Goal: Learn about a topic

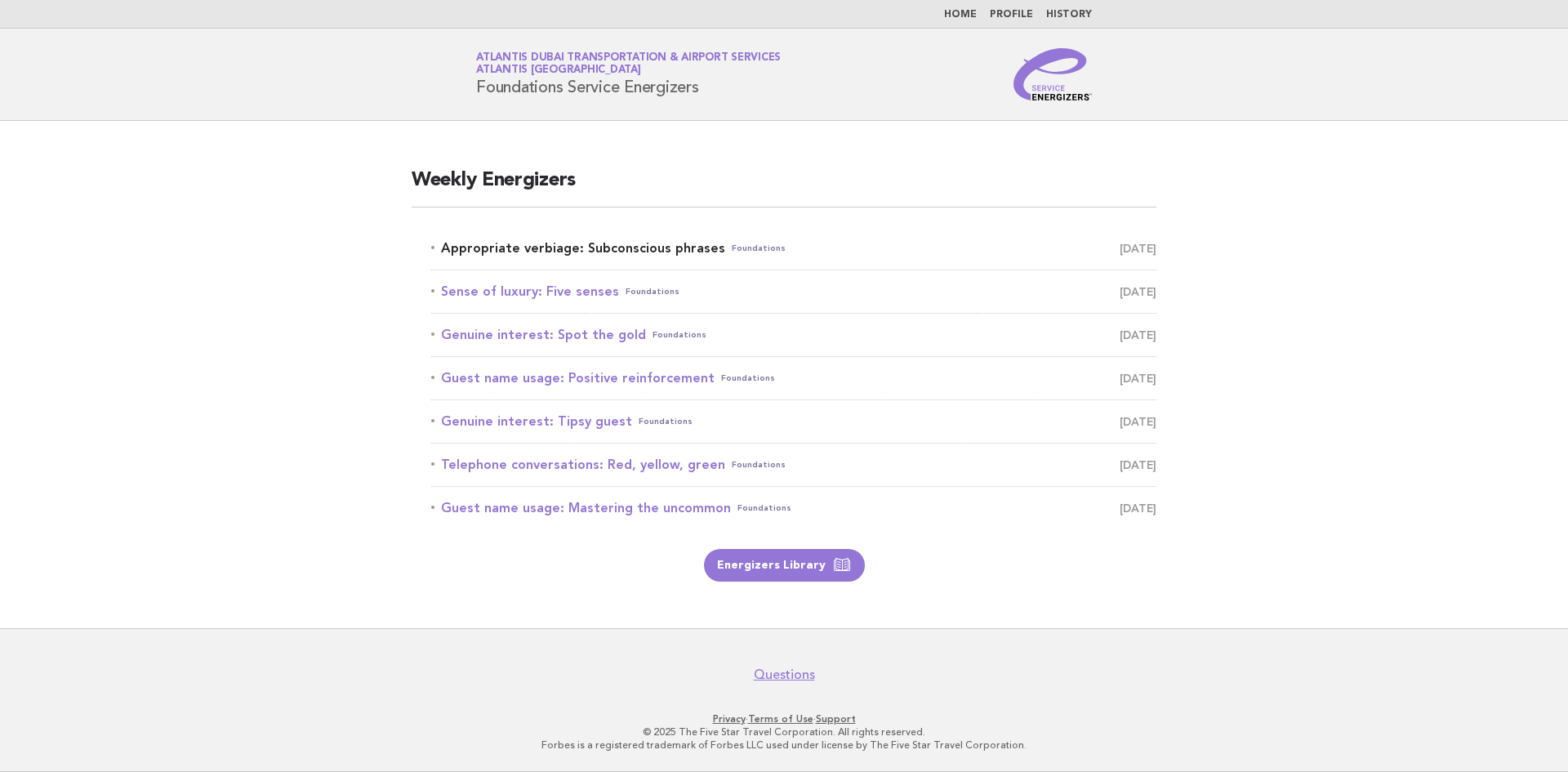
click at [573, 248] on link "Appropriate verbiage: Subconscious phrases Foundations September 10" at bounding box center [794, 249] width 725 height 22
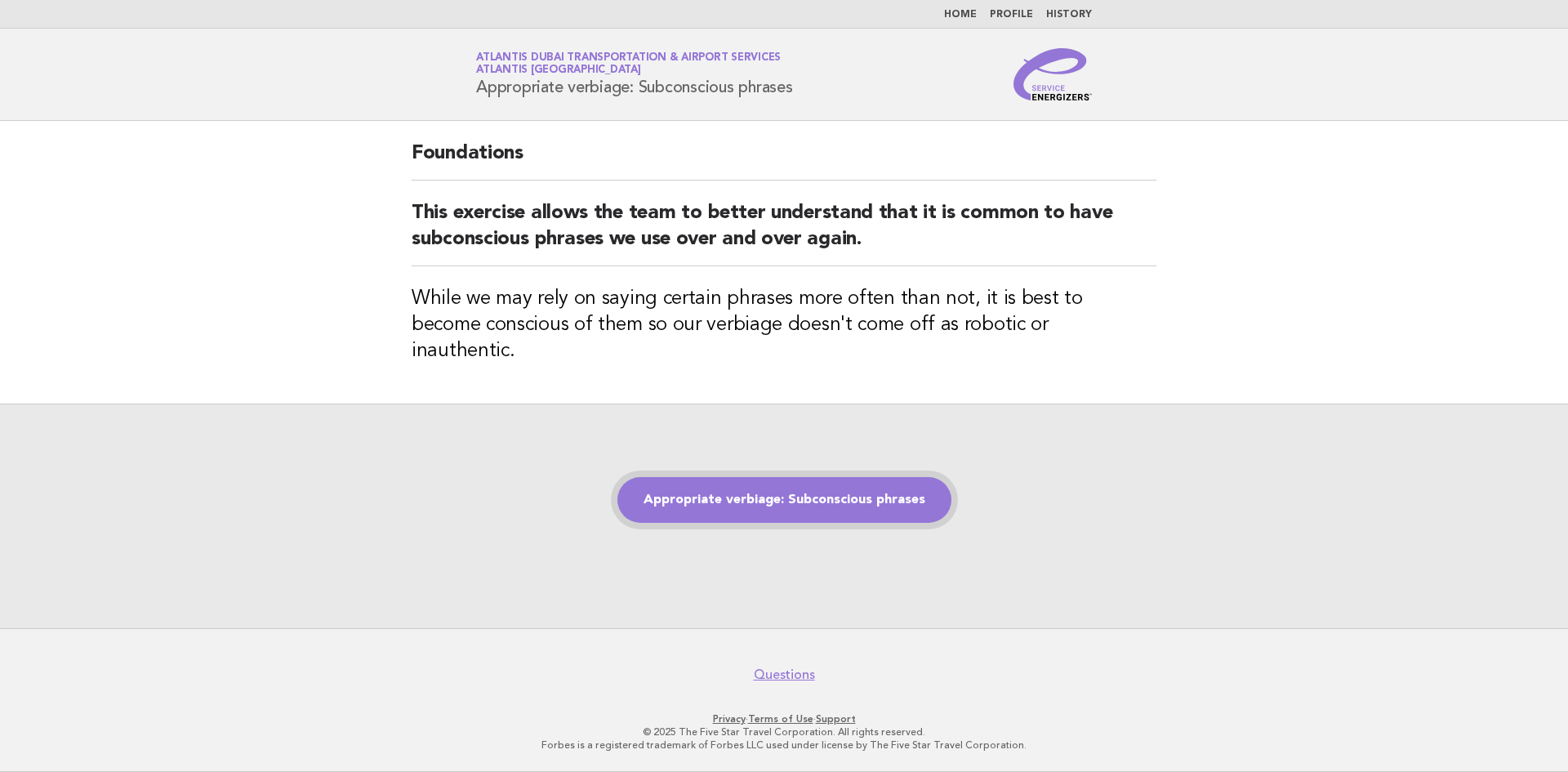
click at [819, 491] on link "Appropriate verbiage: Subconscious phrases" at bounding box center [785, 500] width 335 height 46
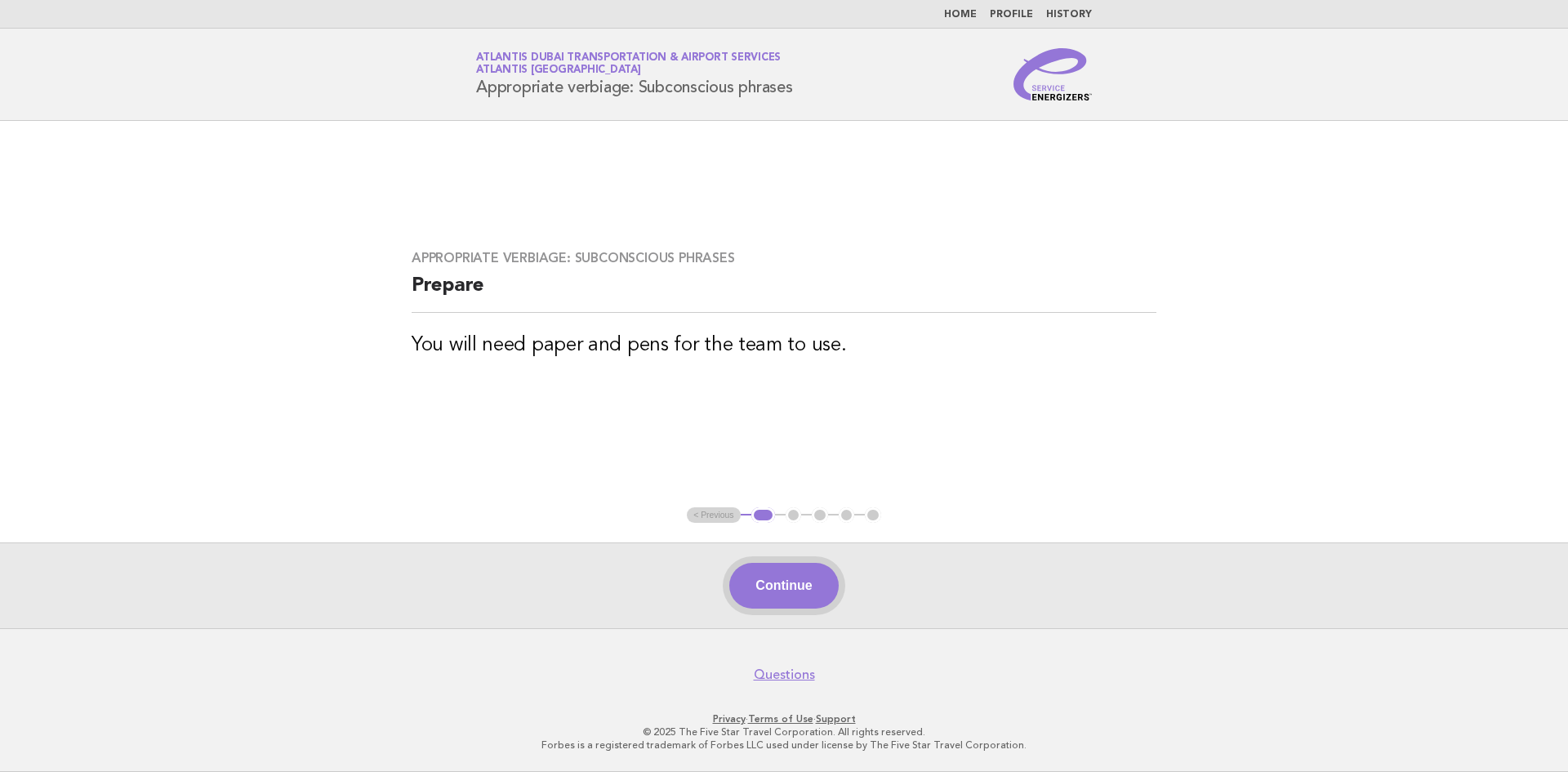
click at [813, 591] on button "Continue" at bounding box center [784, 585] width 108 height 46
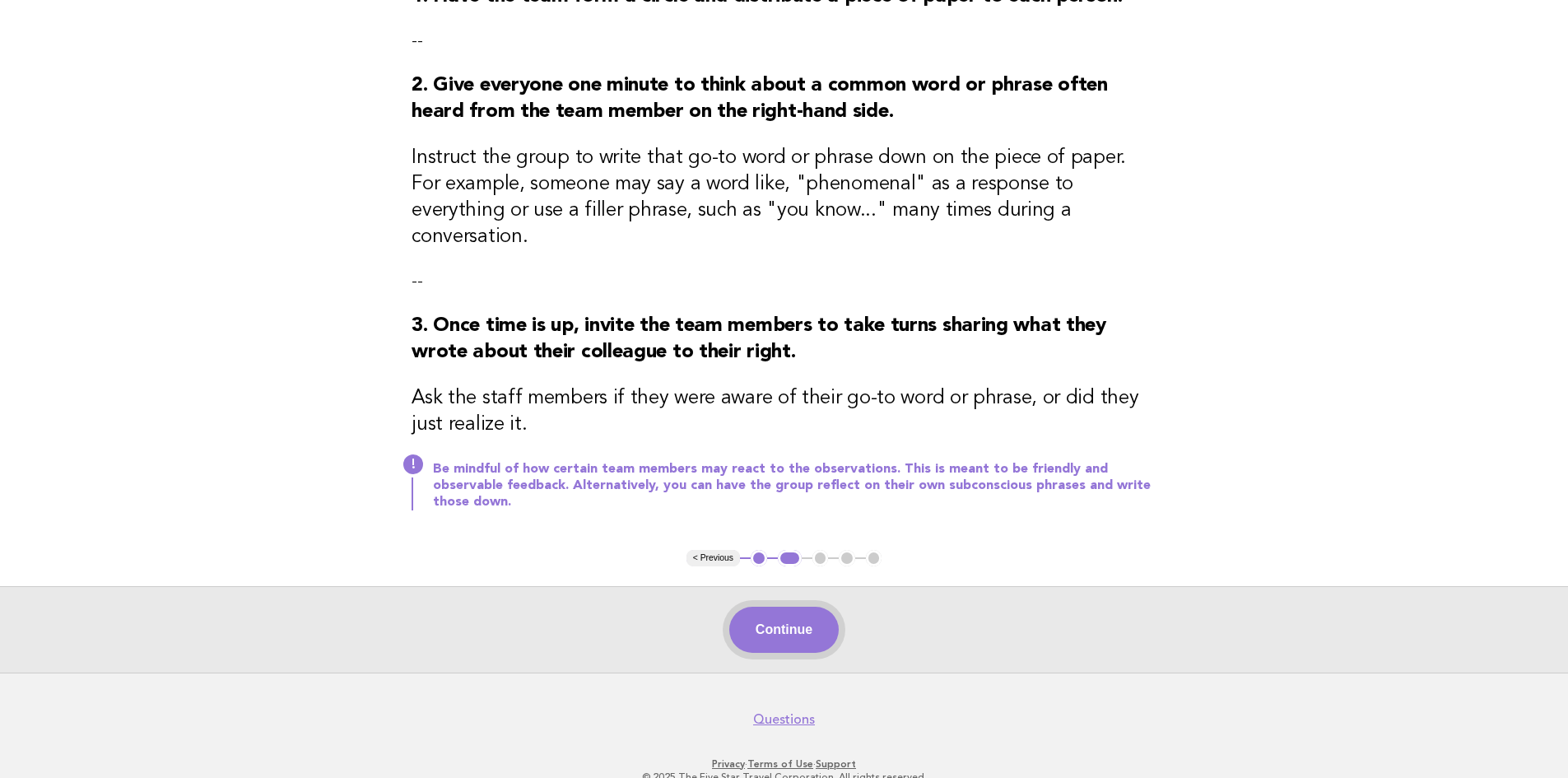
click at [807, 607] on button "Continue" at bounding box center [784, 629] width 109 height 46
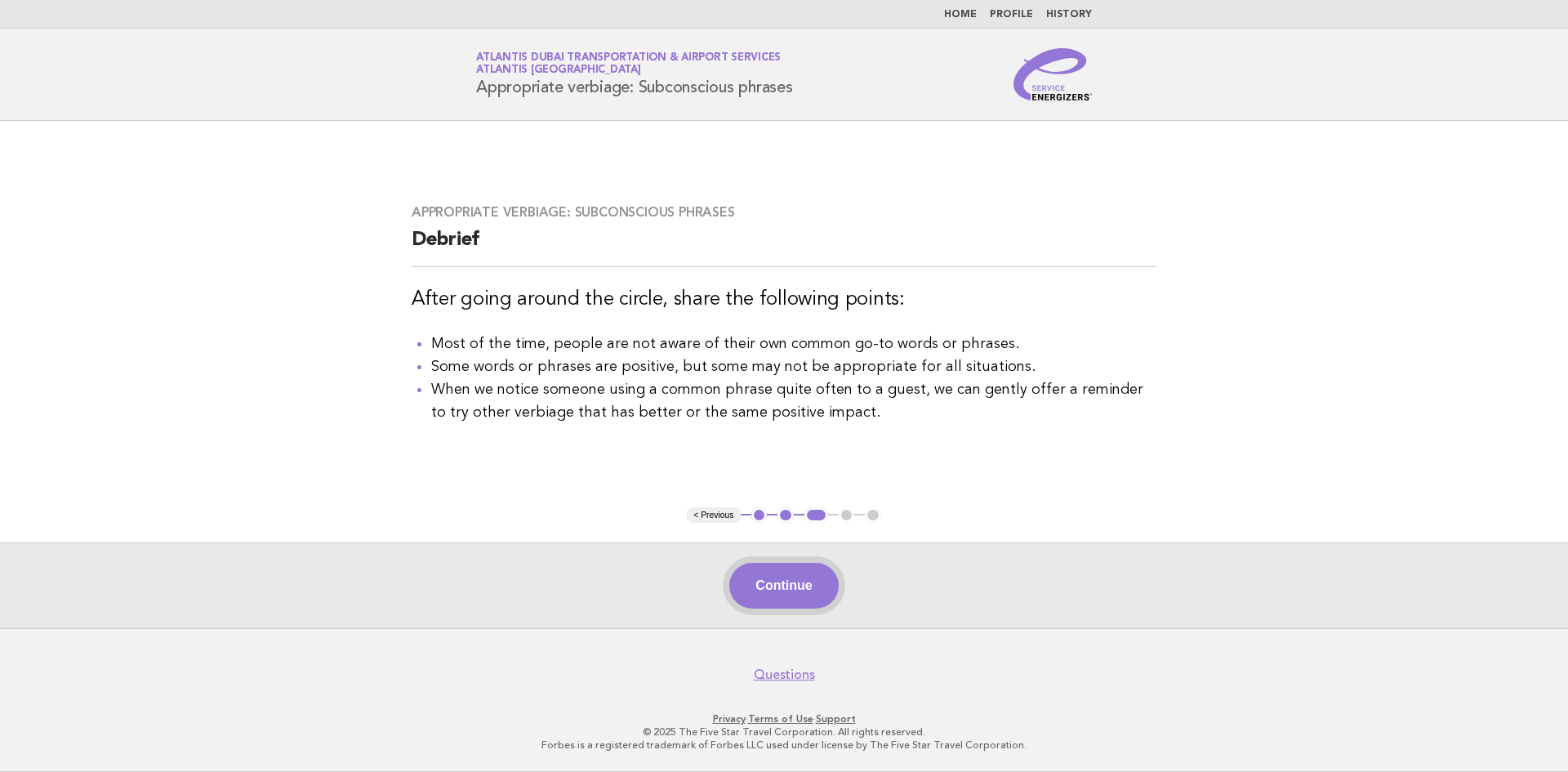
click at [748, 565] on button "Continue" at bounding box center [784, 585] width 108 height 46
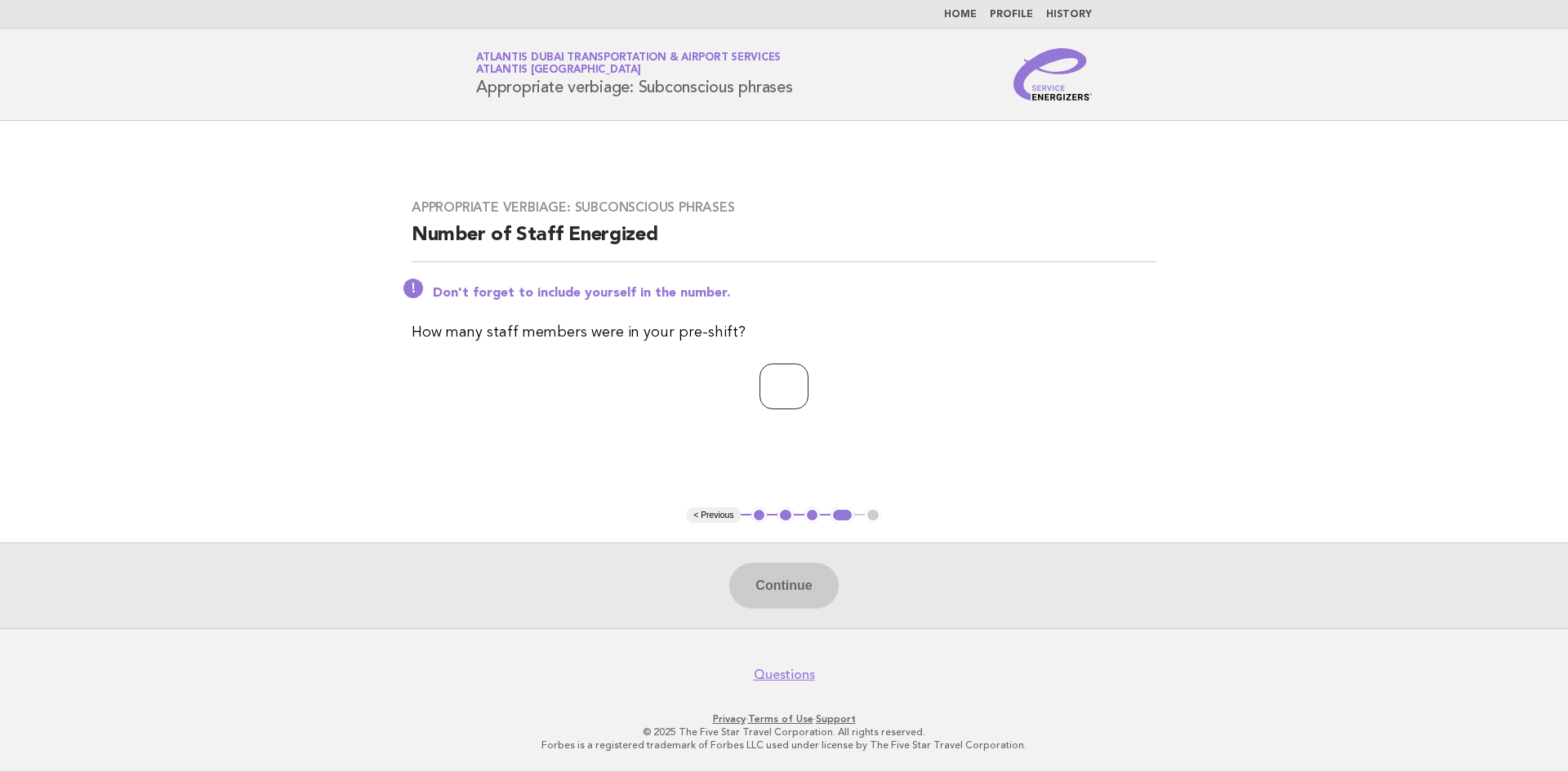
click at [779, 374] on input "number" at bounding box center [784, 386] width 49 height 46
type input "*"
click at [817, 585] on button "Continue" at bounding box center [784, 585] width 108 height 46
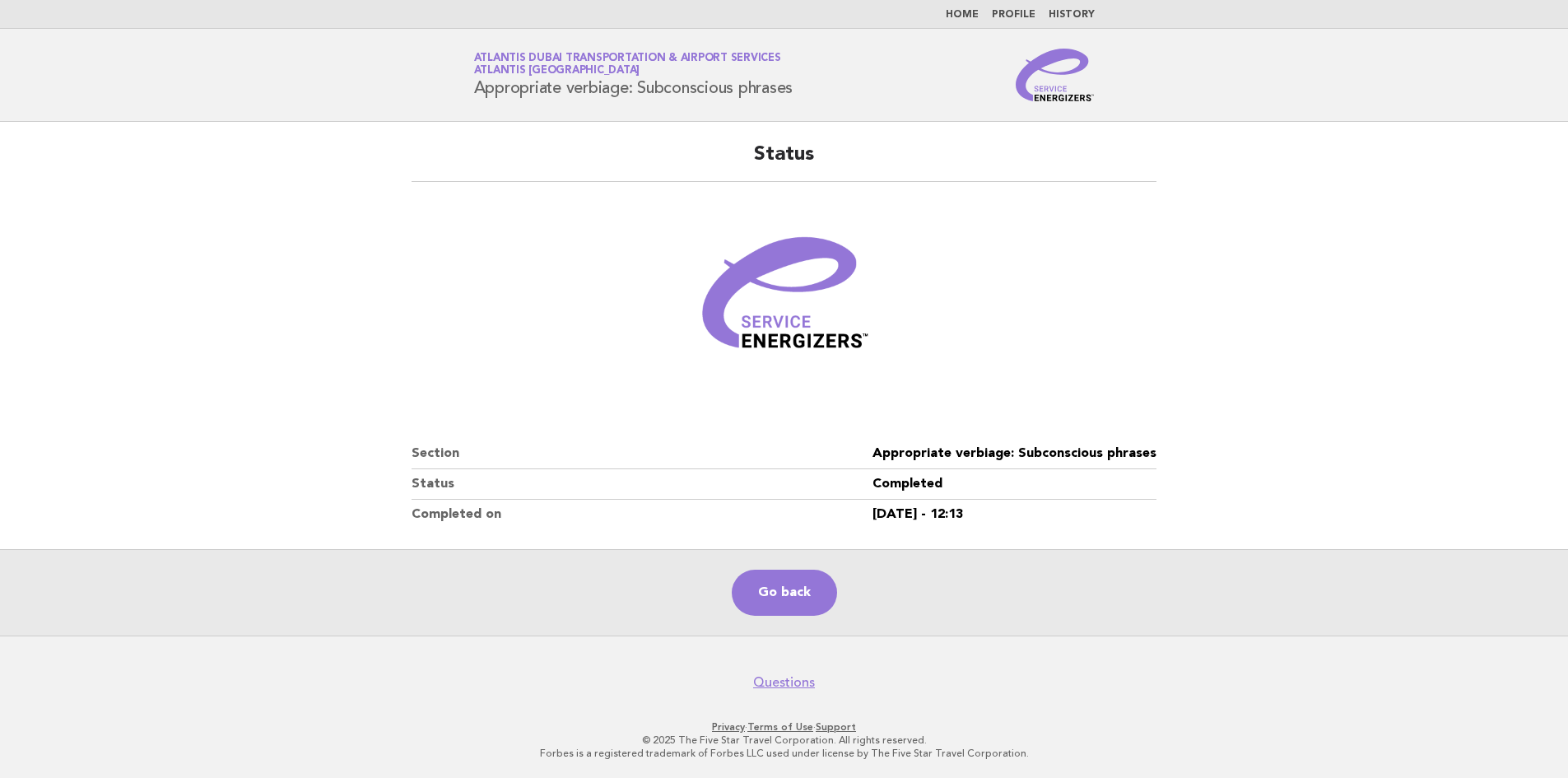
click at [823, 590] on link "Go back" at bounding box center [784, 592] width 105 height 46
